Goal: Transaction & Acquisition: Purchase product/service

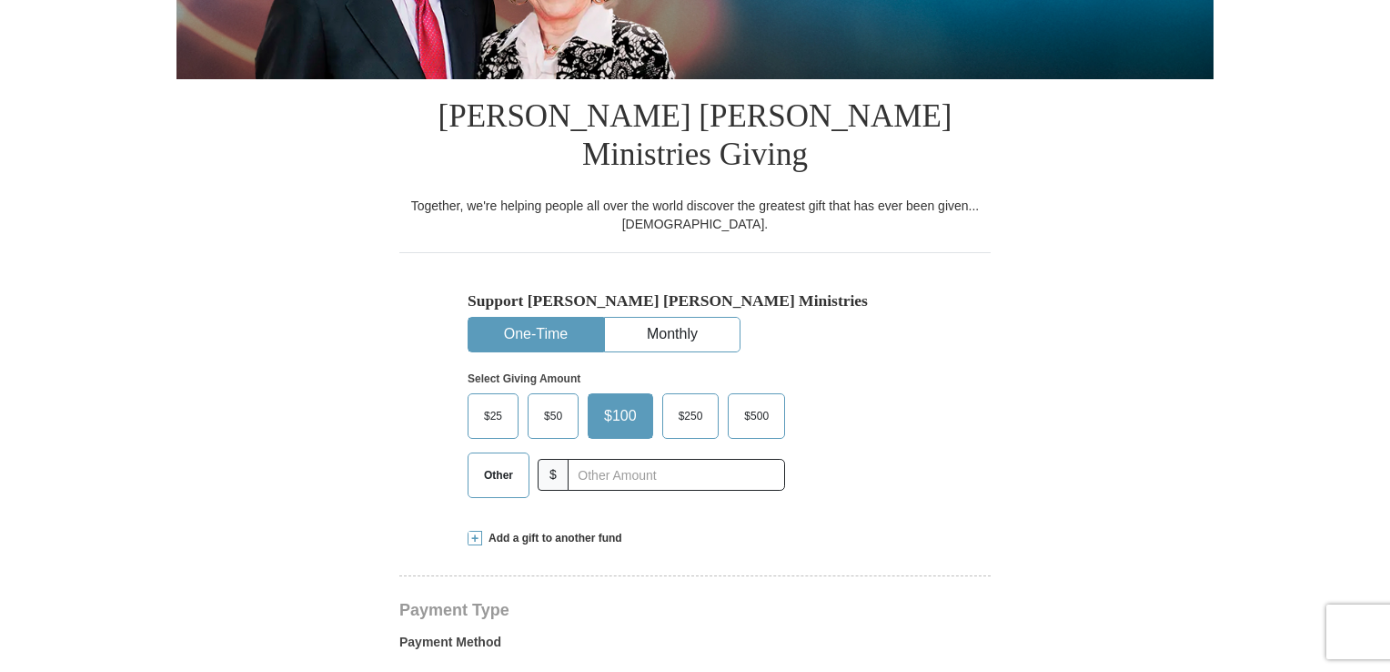
scroll to position [455, 0]
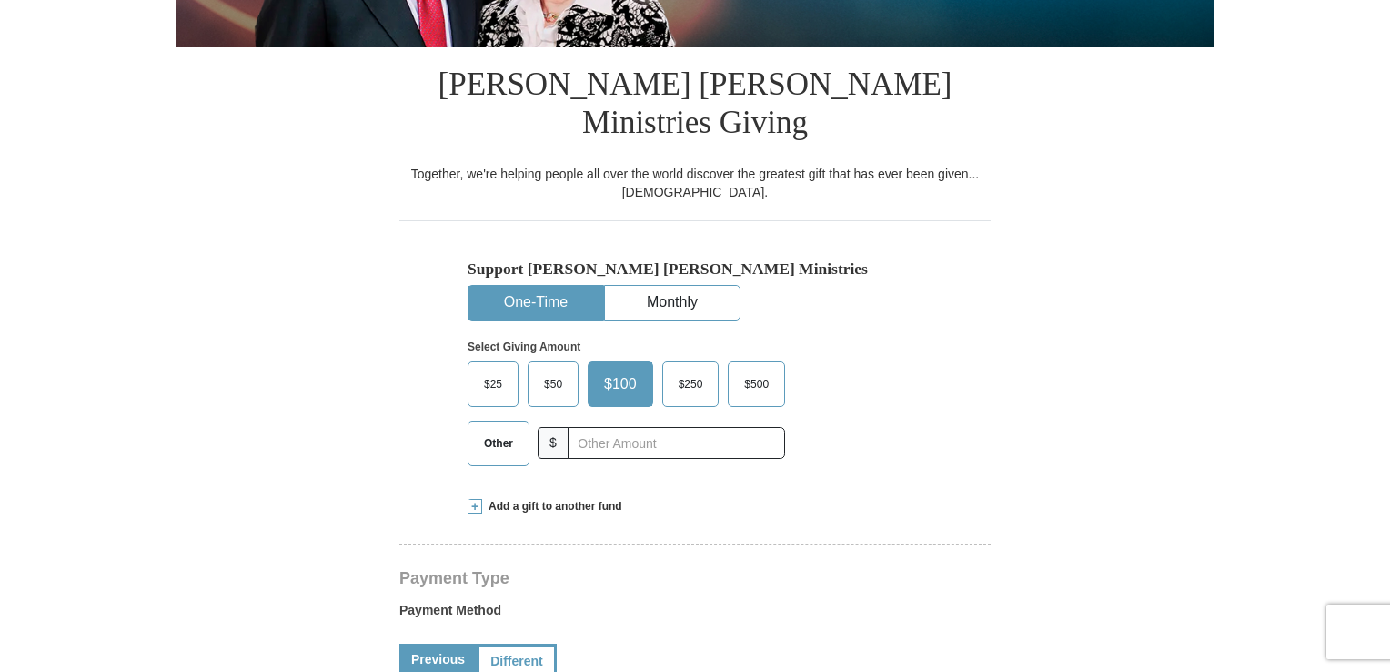
click at [546, 286] on button "One-Time" at bounding box center [536, 303] width 135 height 34
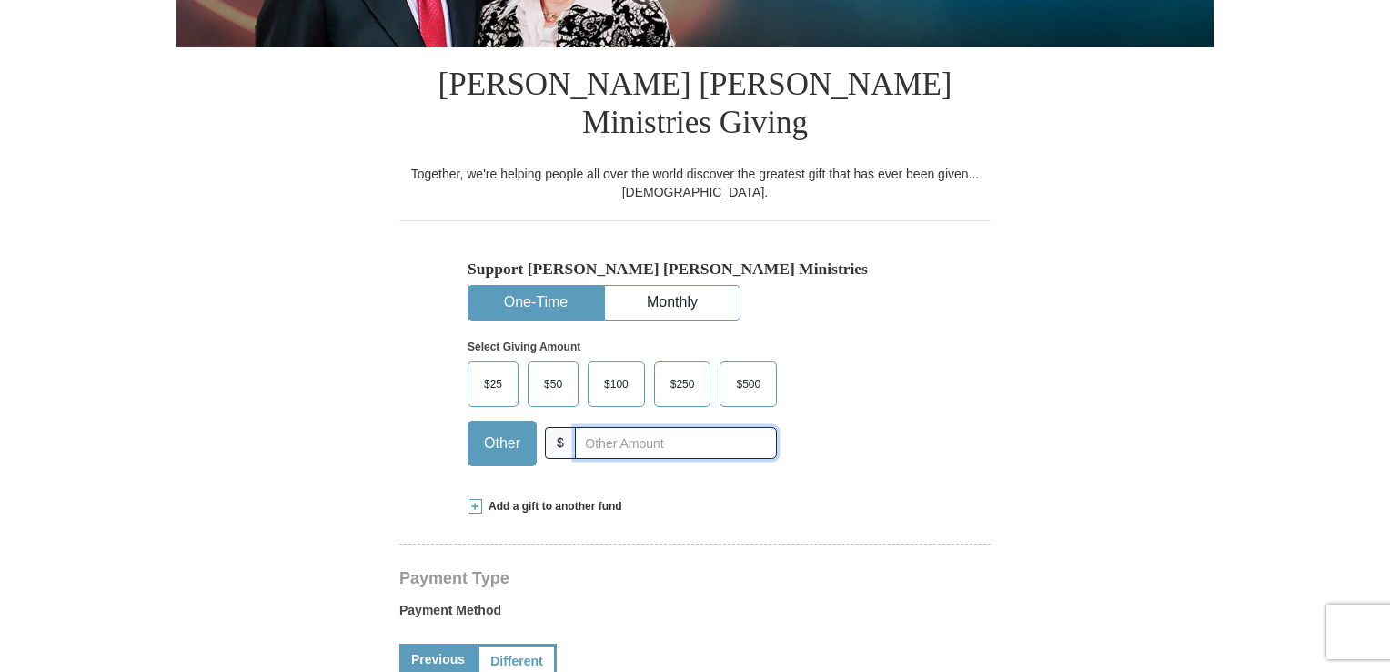
click at [611, 427] on input "text" at bounding box center [676, 443] width 202 height 32
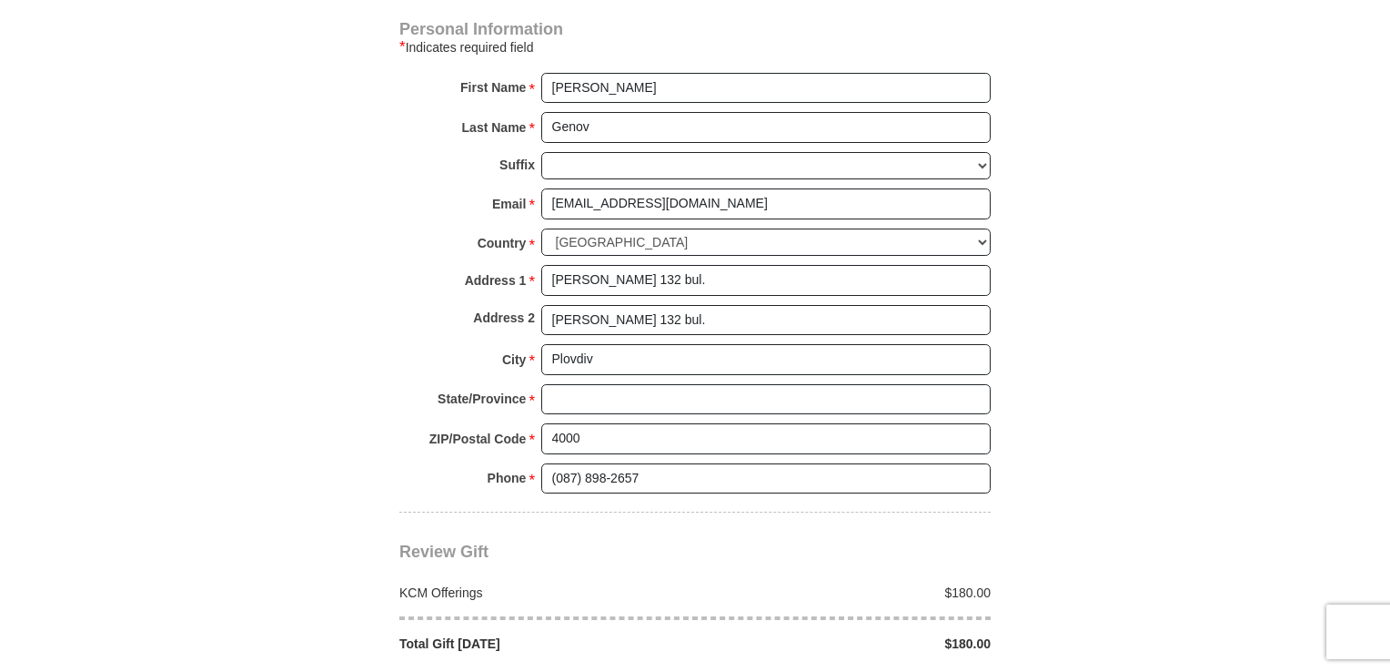
scroll to position [1365, 0]
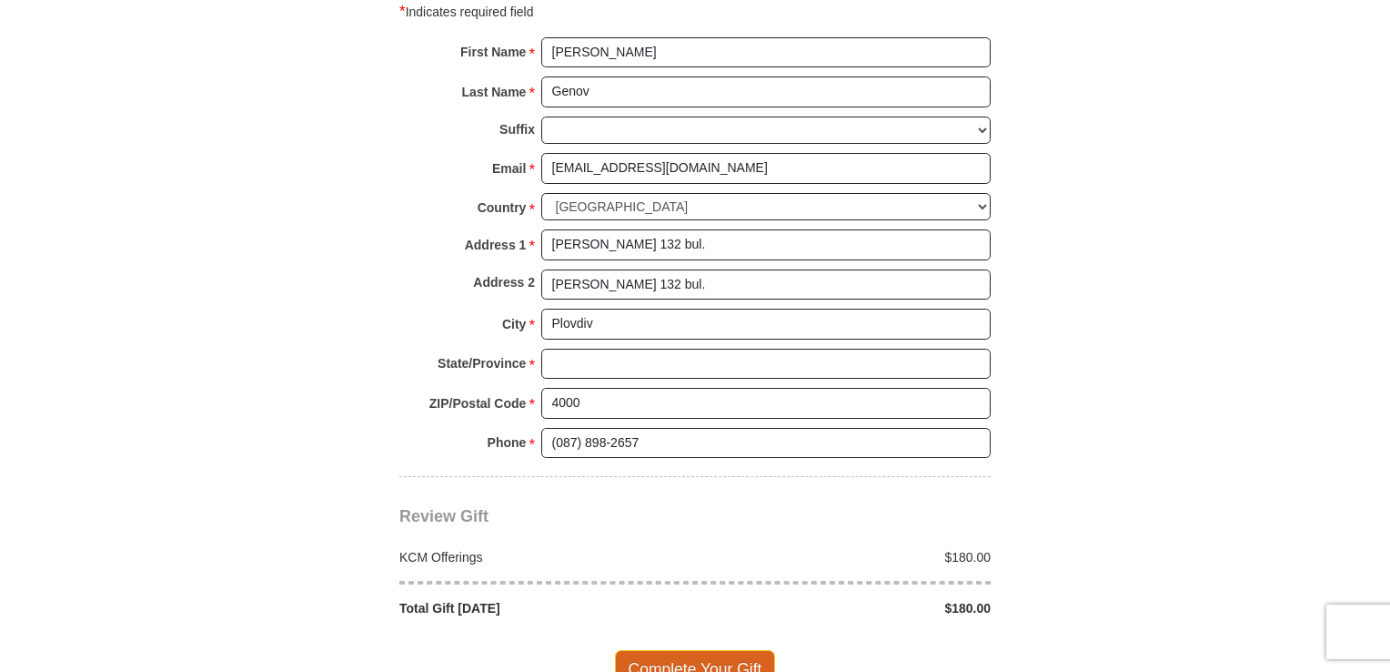
type input "180"
click at [677, 650] on span "Complete Your Gift" at bounding box center [695, 669] width 161 height 38
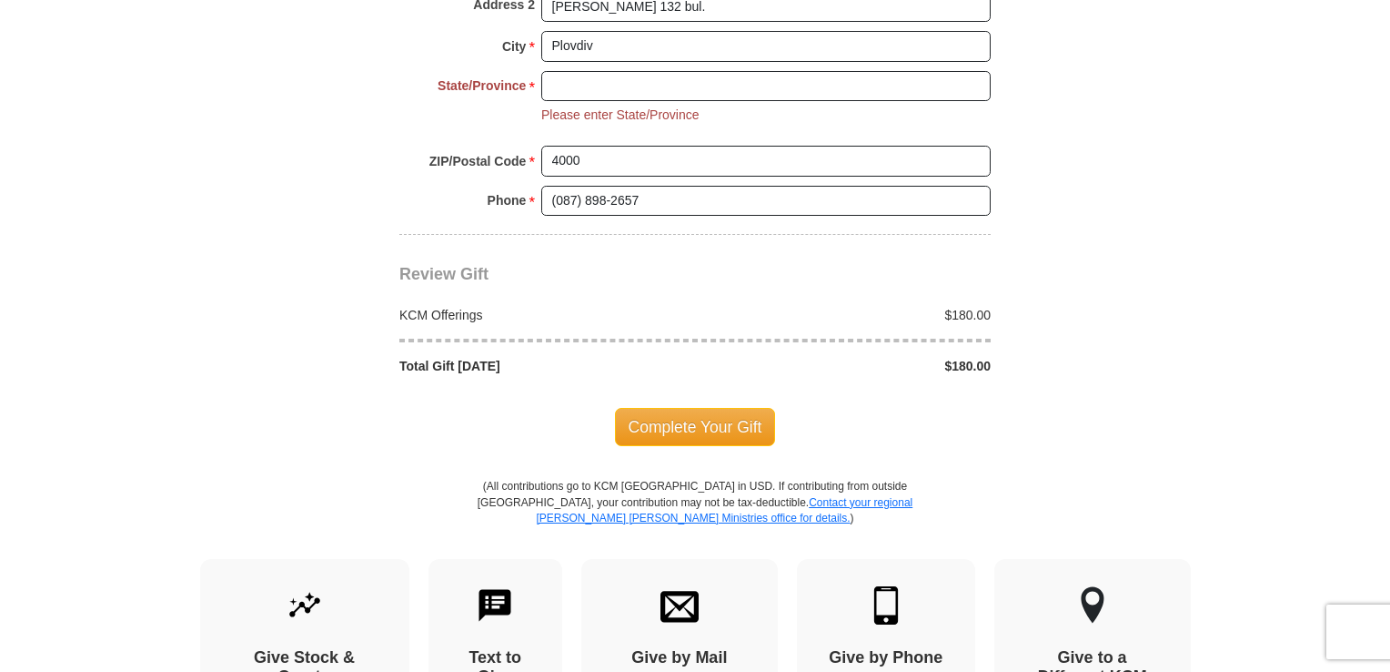
scroll to position [1653, 0]
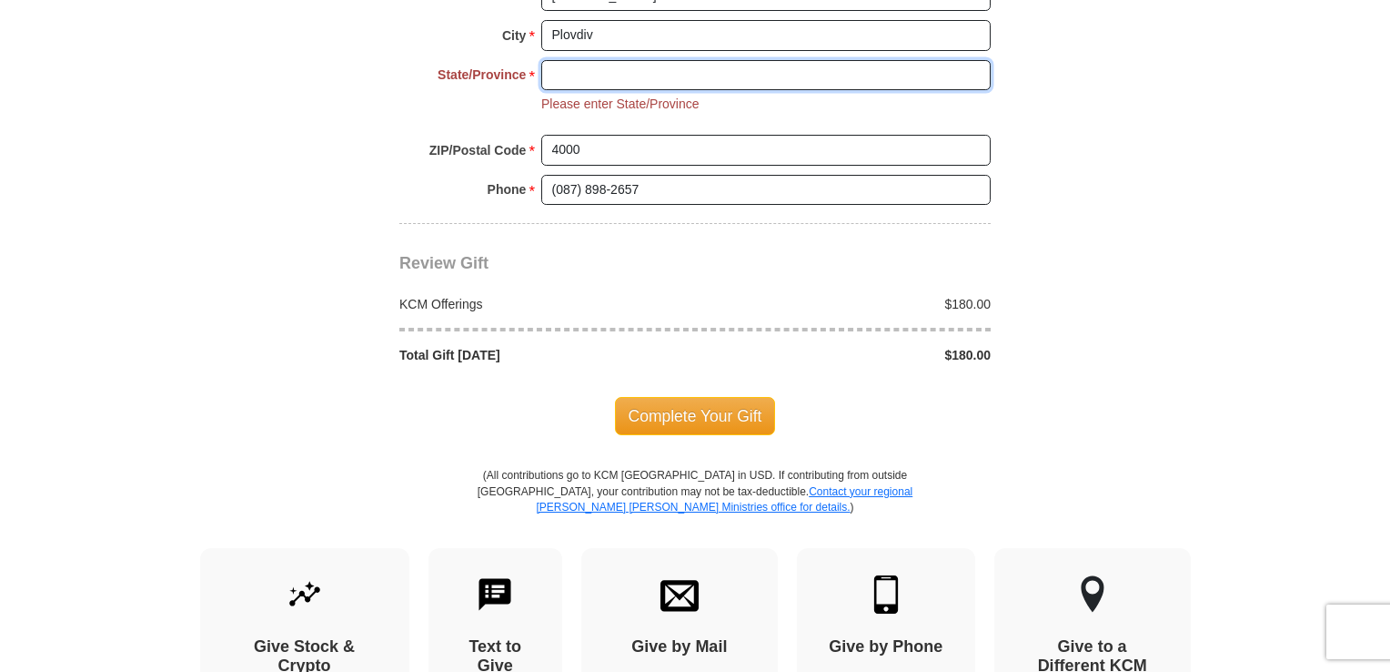
click at [605, 60] on input "State/Province *" at bounding box center [765, 75] width 449 height 31
type input "plovdiv"
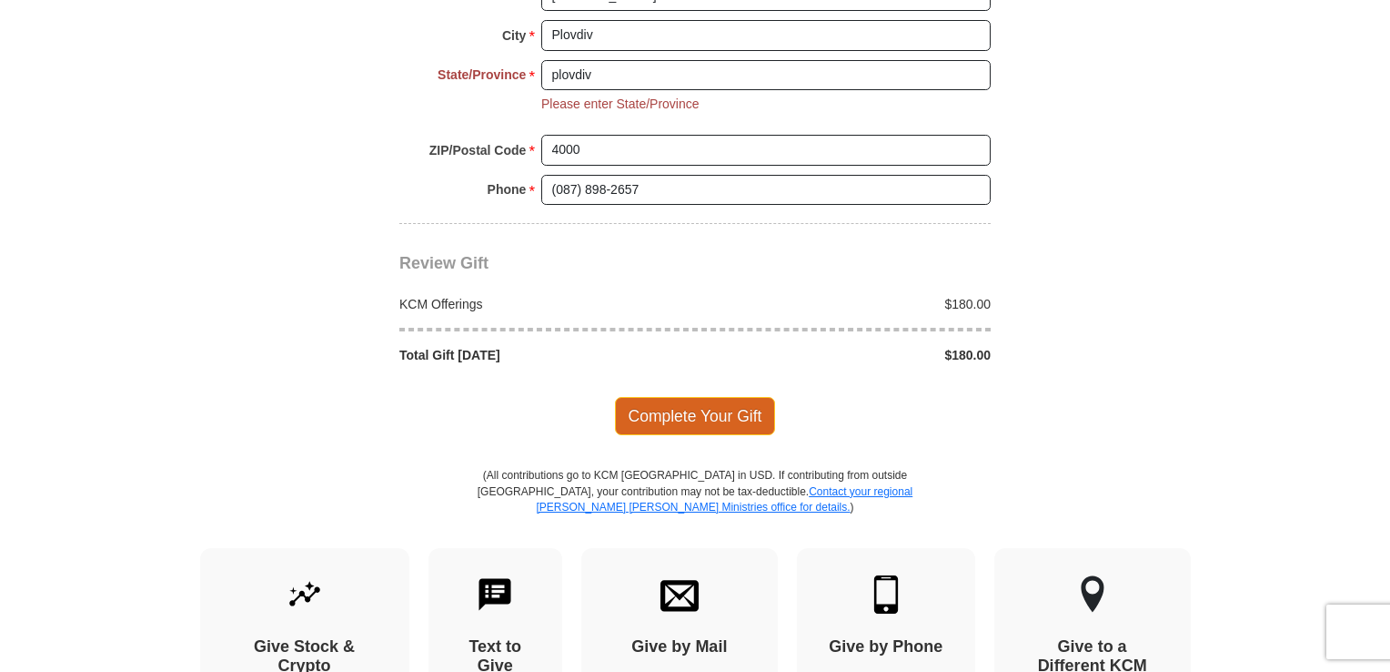
click at [680, 397] on span "Complete Your Gift" at bounding box center [695, 416] width 161 height 38
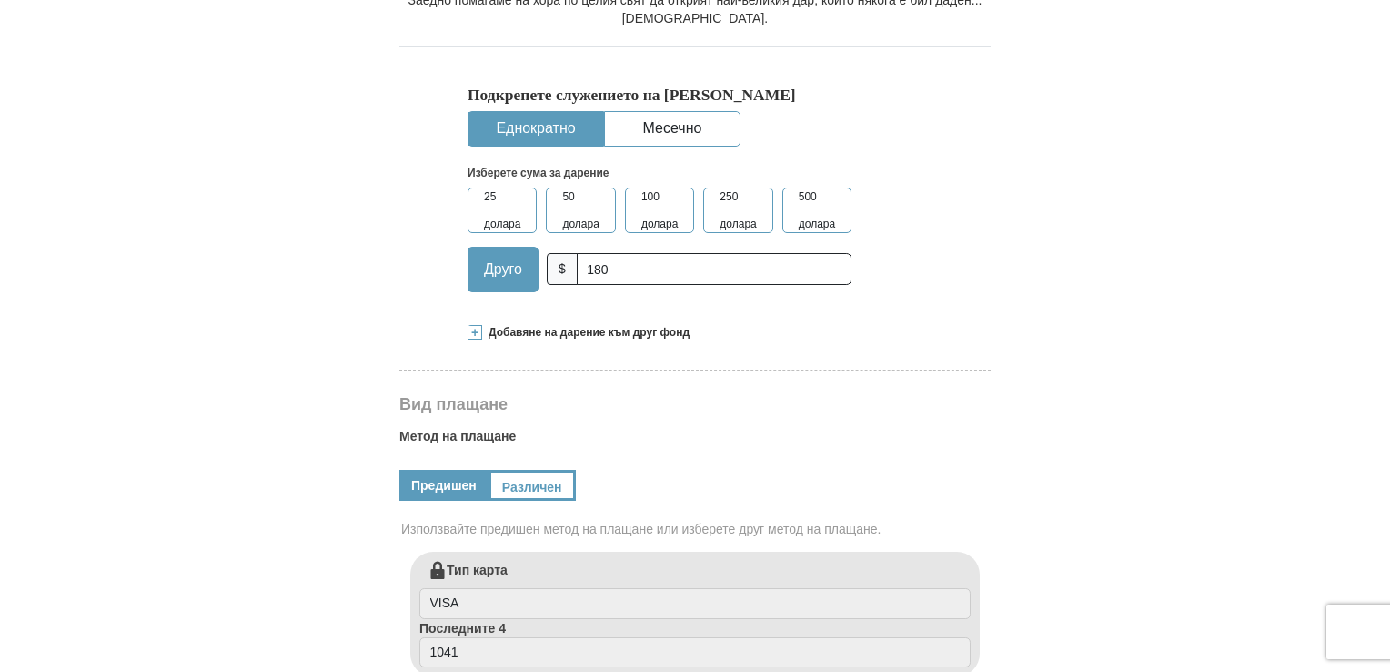
scroll to position [601, 0]
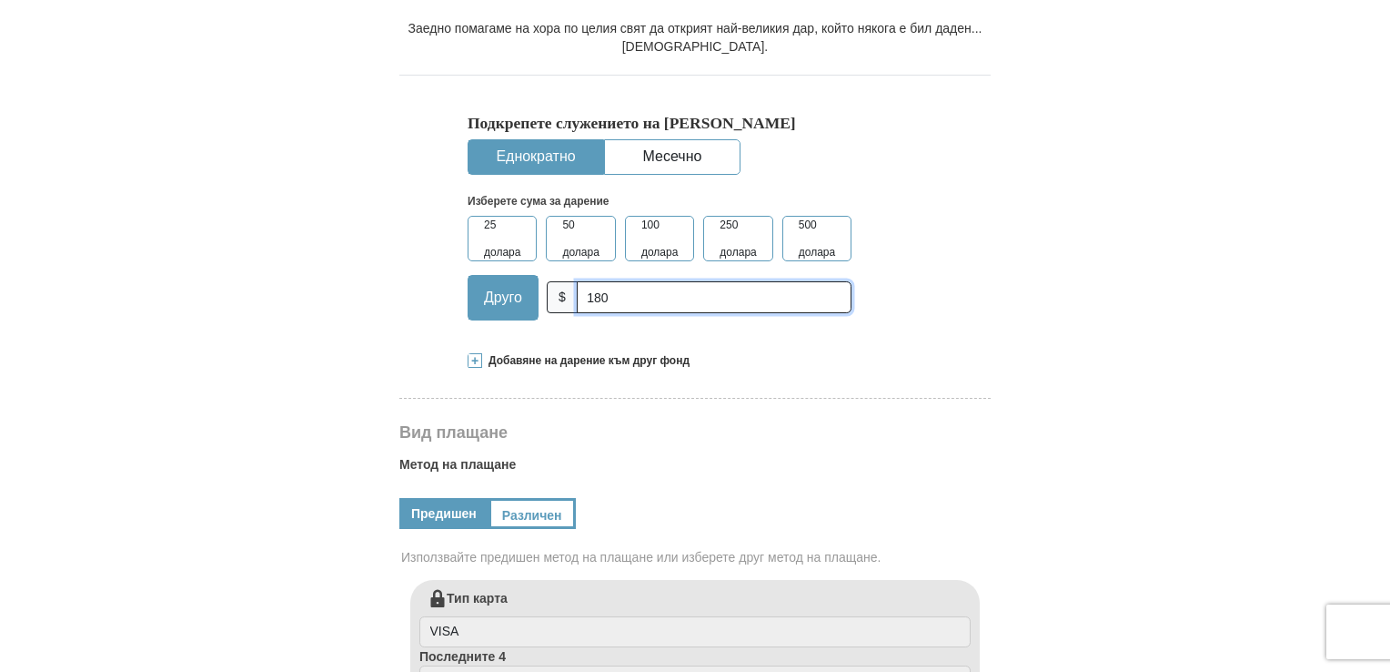
click at [601, 296] on input "180" at bounding box center [714, 297] width 275 height 32
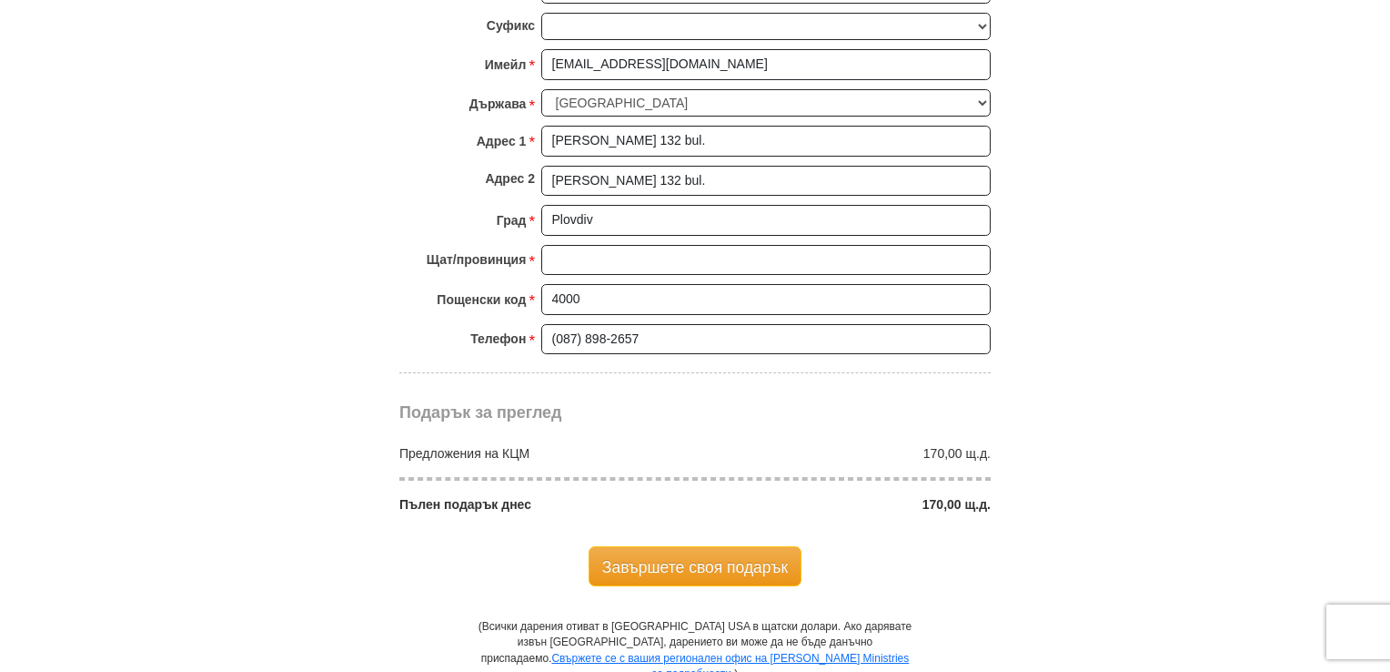
scroll to position [1510, 0]
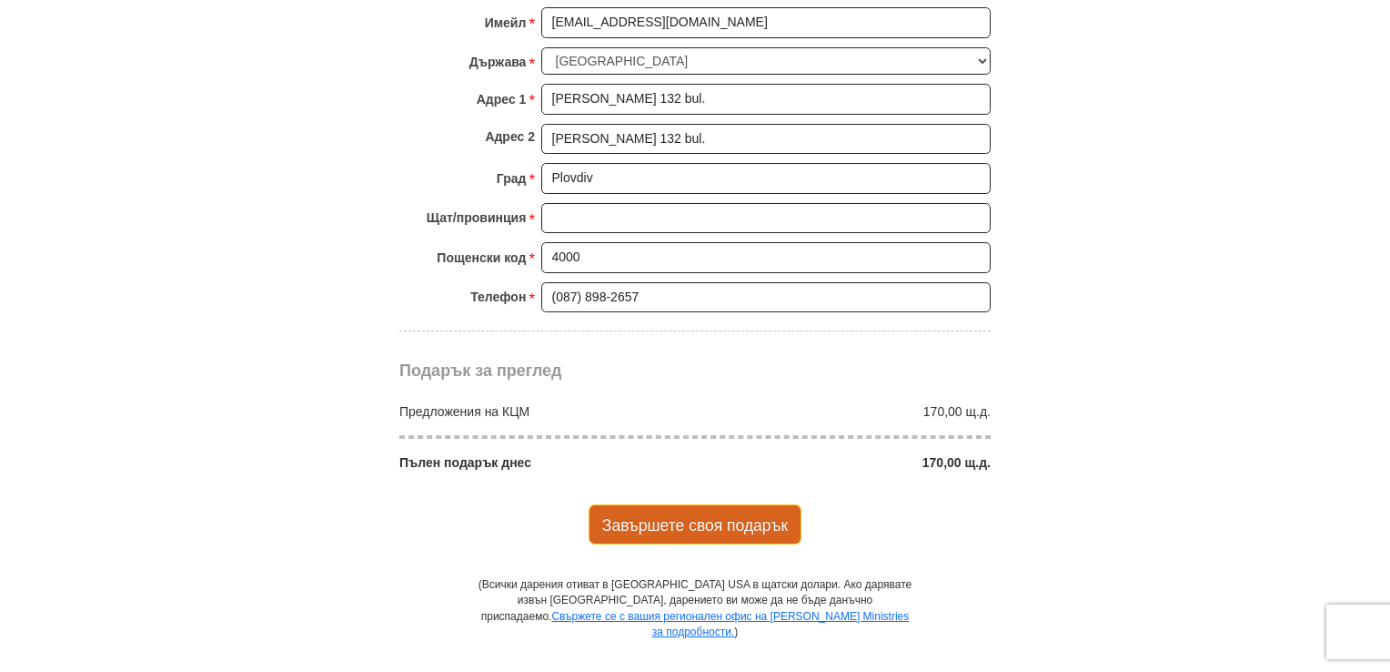
type input "170"
click at [699, 516] on font "Завършете своя подарък" at bounding box center [695, 525] width 186 height 18
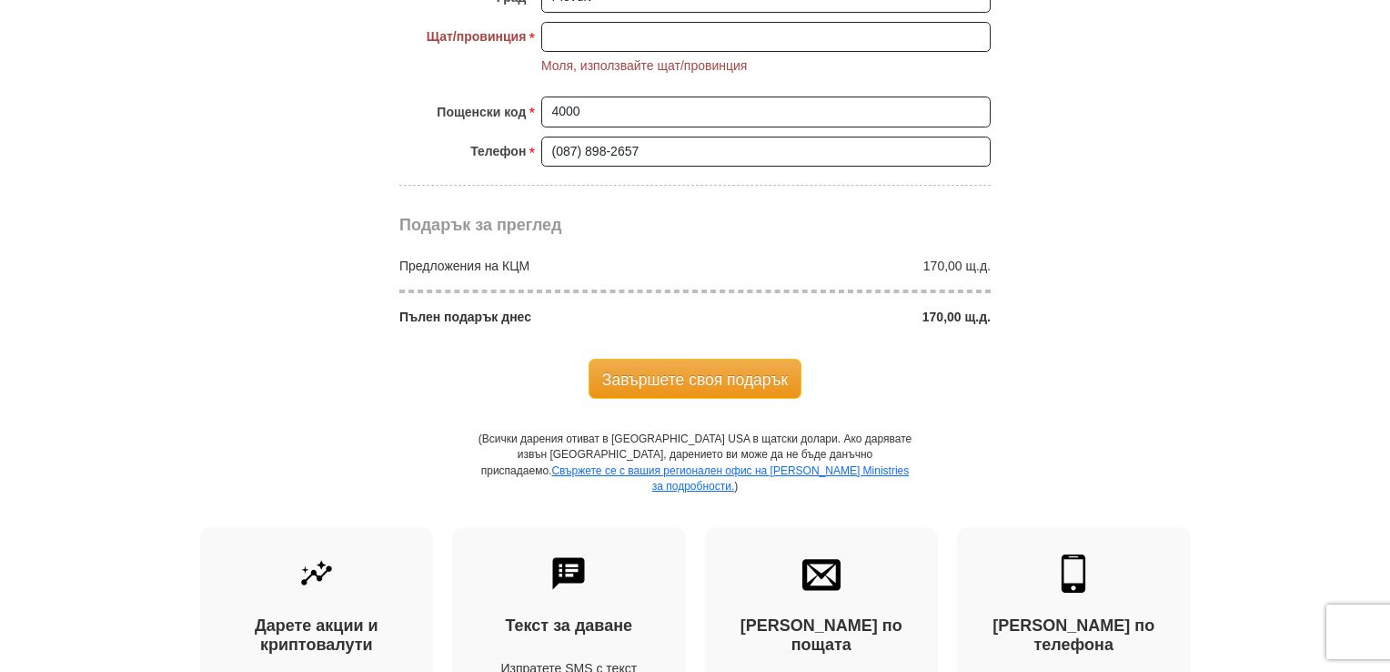
scroll to position [1692, 0]
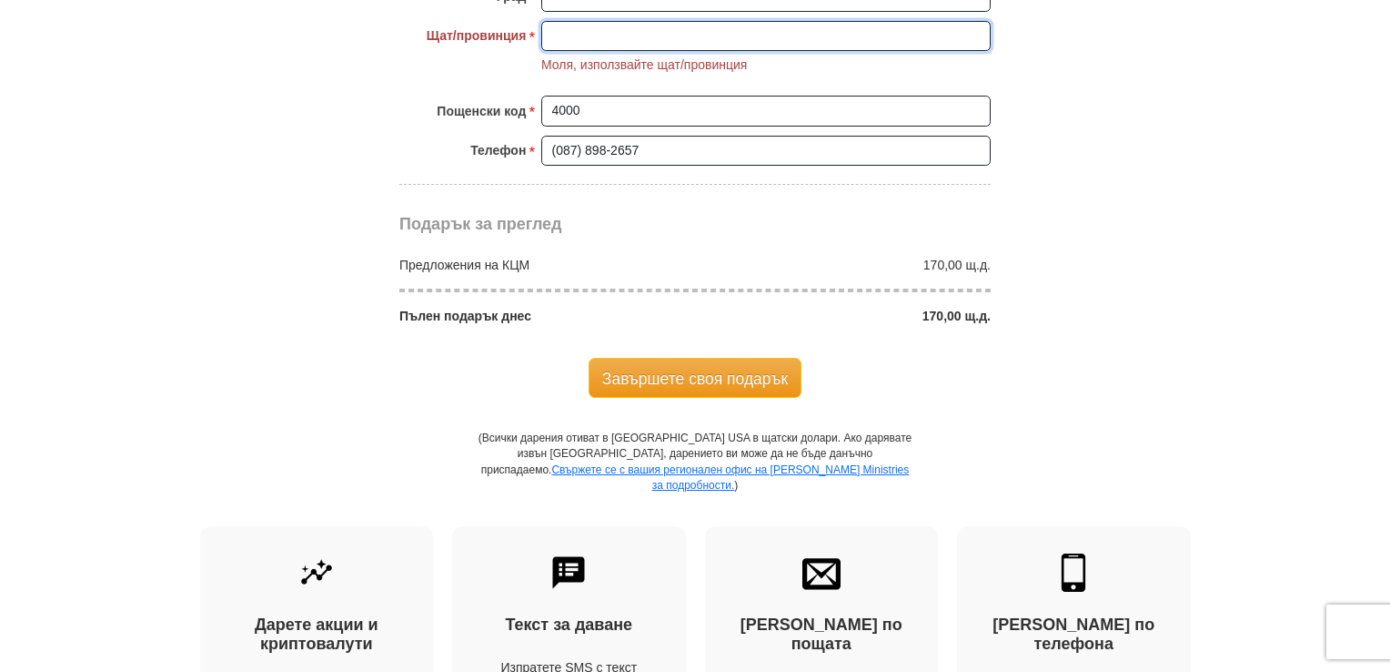
click at [597, 33] on input "Щат/провинция *" at bounding box center [765, 36] width 449 height 31
type input "plovdiv"
drag, startPoint x: 699, startPoint y: 371, endPoint x: 702, endPoint y: 356, distance: 15.7
click at [699, 369] on font "Завършете своя подарък" at bounding box center [695, 378] width 186 height 18
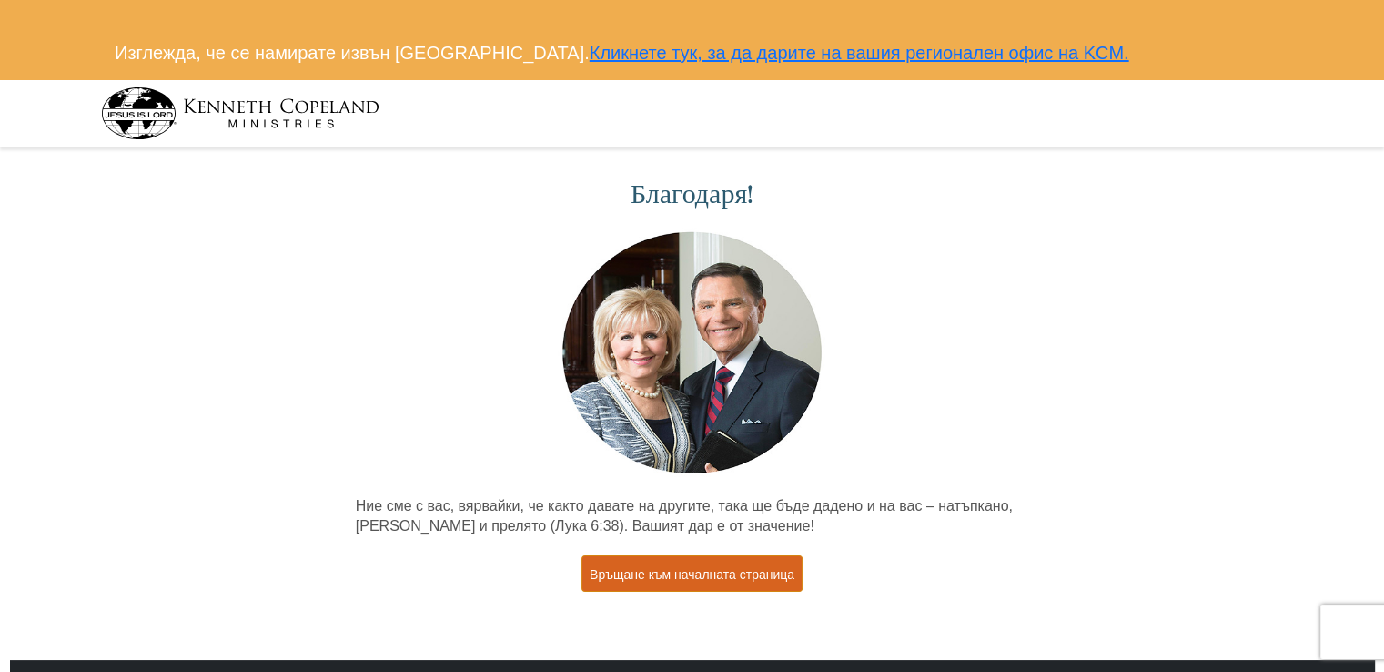
drag, startPoint x: 684, startPoint y: 568, endPoint x: 670, endPoint y: 562, distance: 15.5
click at [682, 568] on font "Връщане към началната страница" at bounding box center [692, 573] width 205 height 15
